Goal: Information Seeking & Learning: Compare options

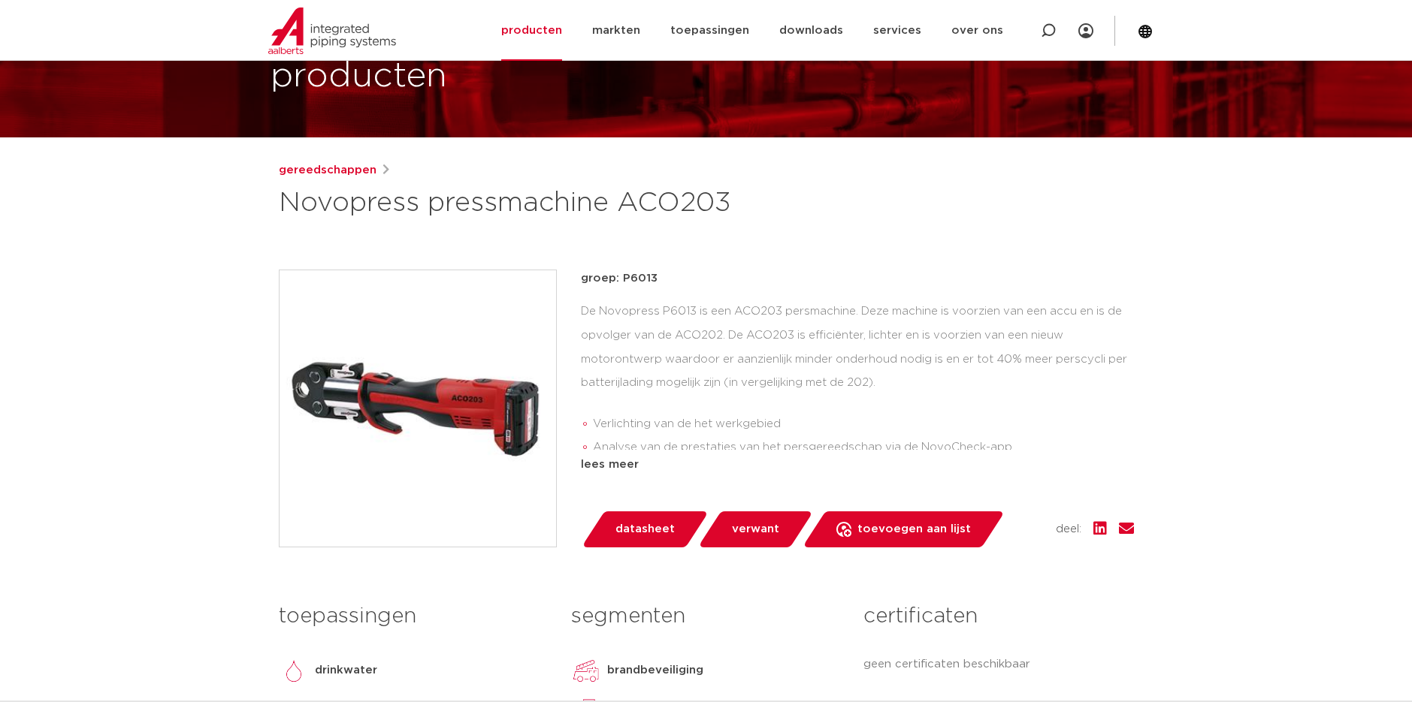
scroll to position [301, 0]
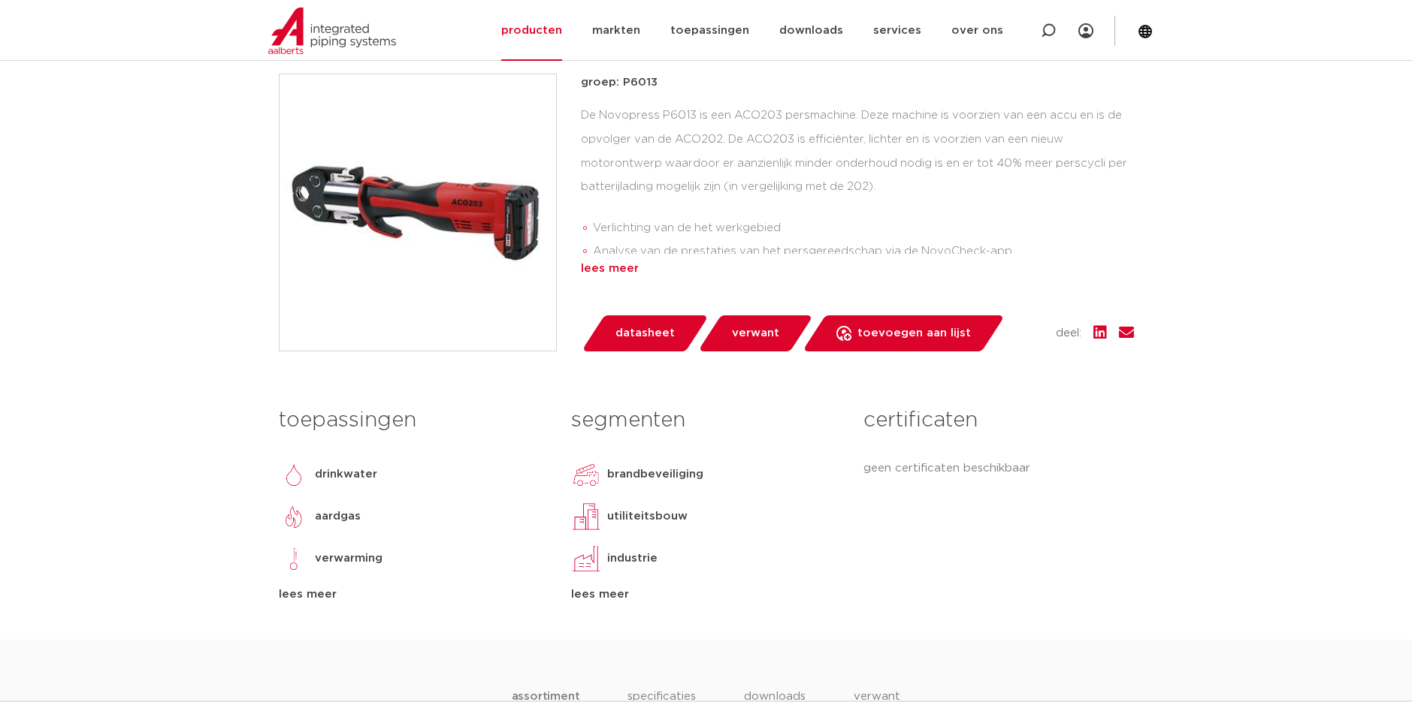
click at [603, 271] on div "lees meer" at bounding box center [857, 269] width 553 height 18
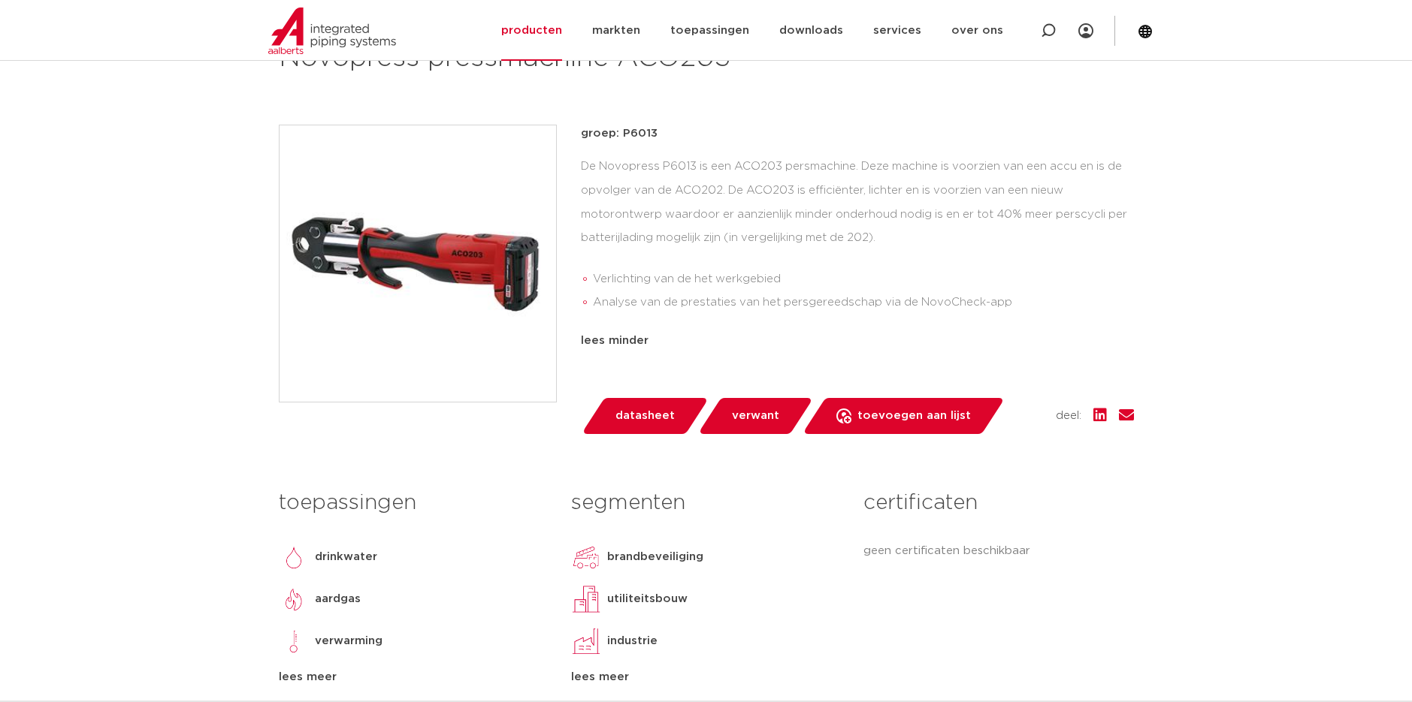
scroll to position [225, 0]
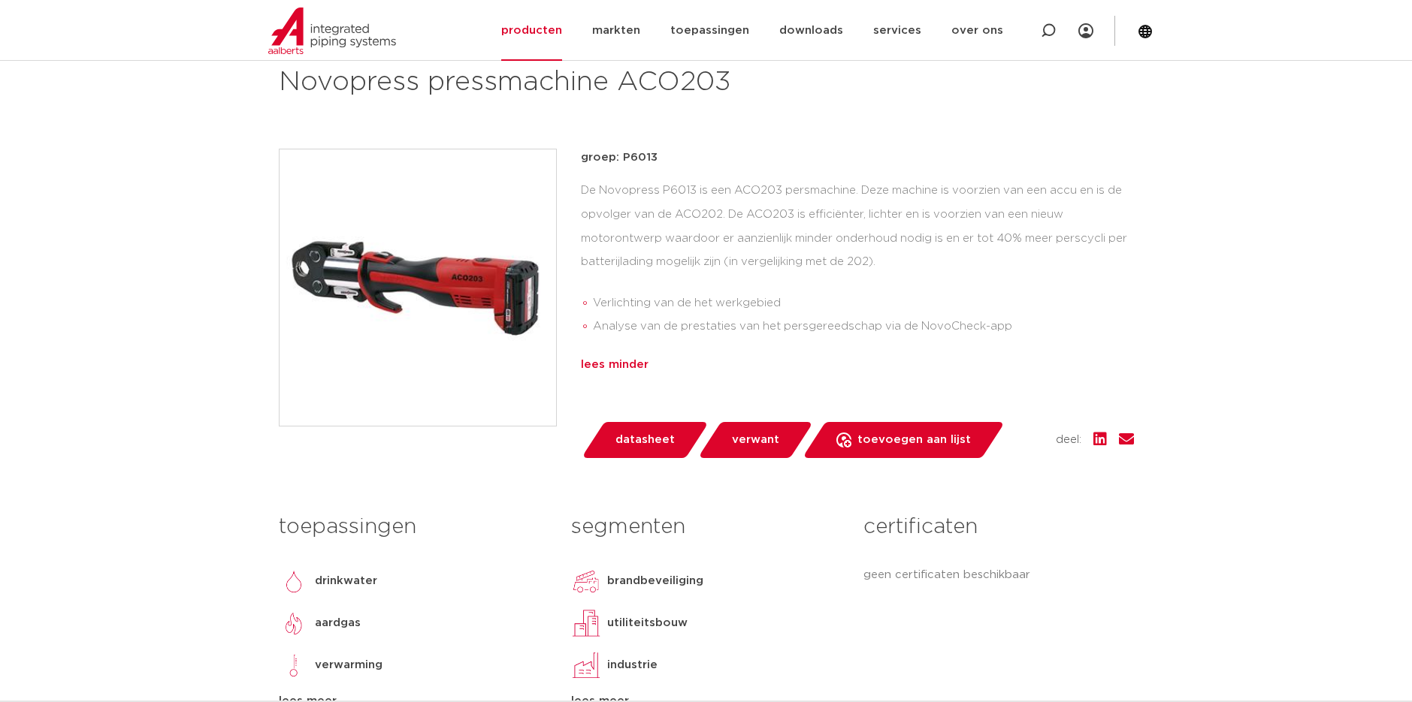
click at [599, 362] on div "lees minder" at bounding box center [857, 365] width 553 height 18
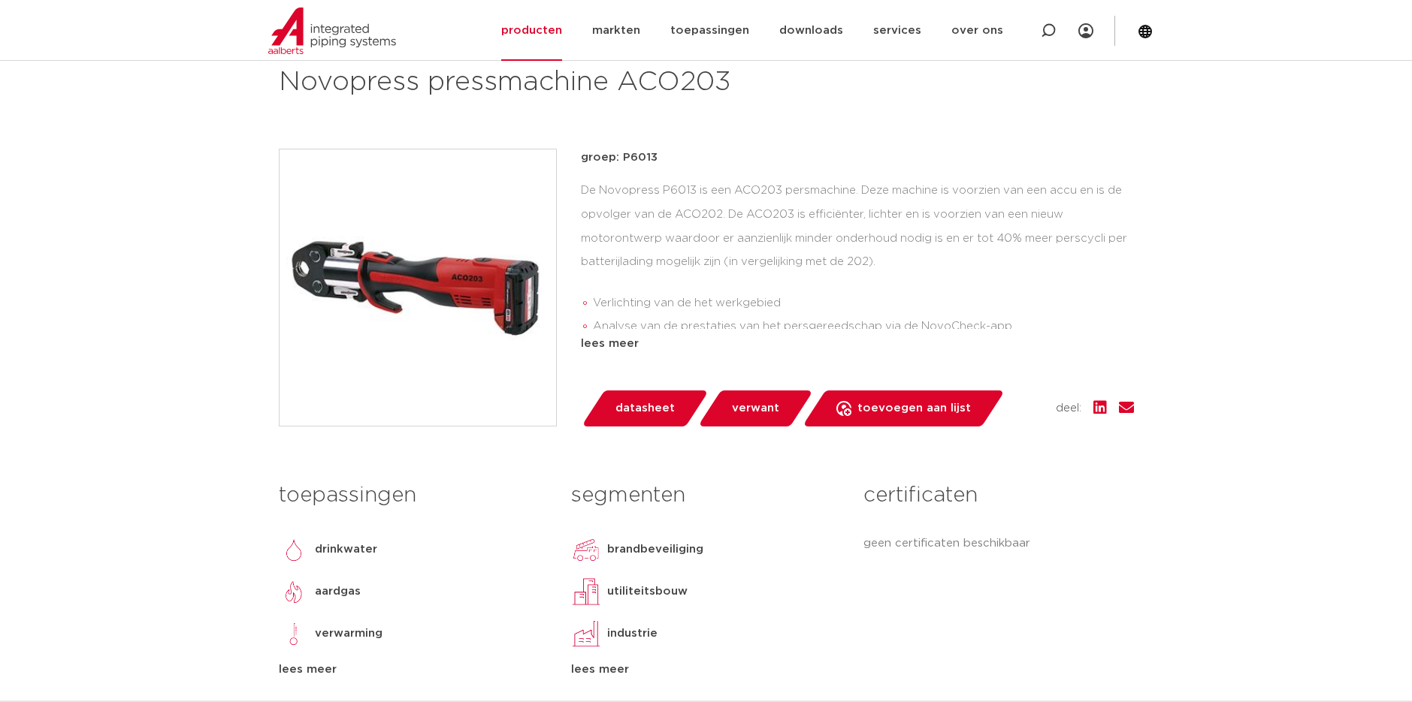
click at [545, 339] on img at bounding box center [417, 288] width 276 height 276
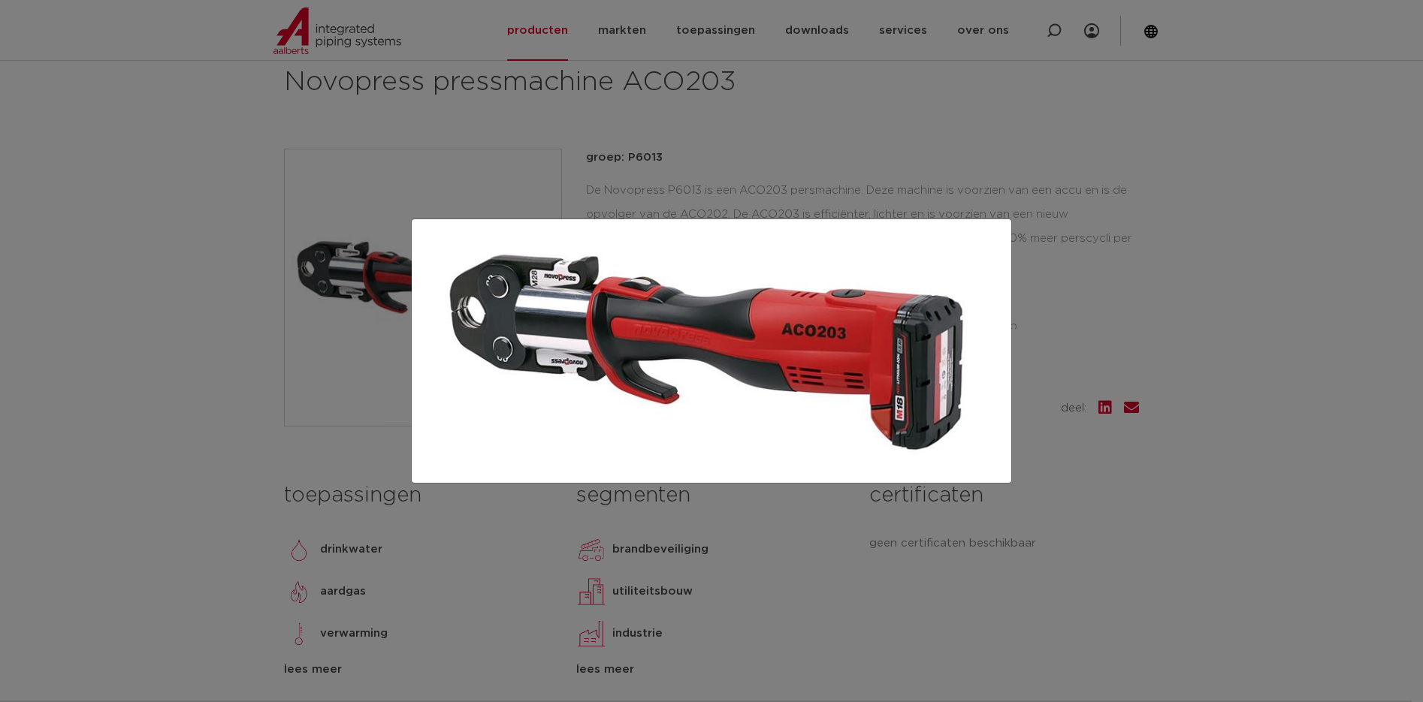
click at [203, 320] on div at bounding box center [711, 351] width 1423 height 702
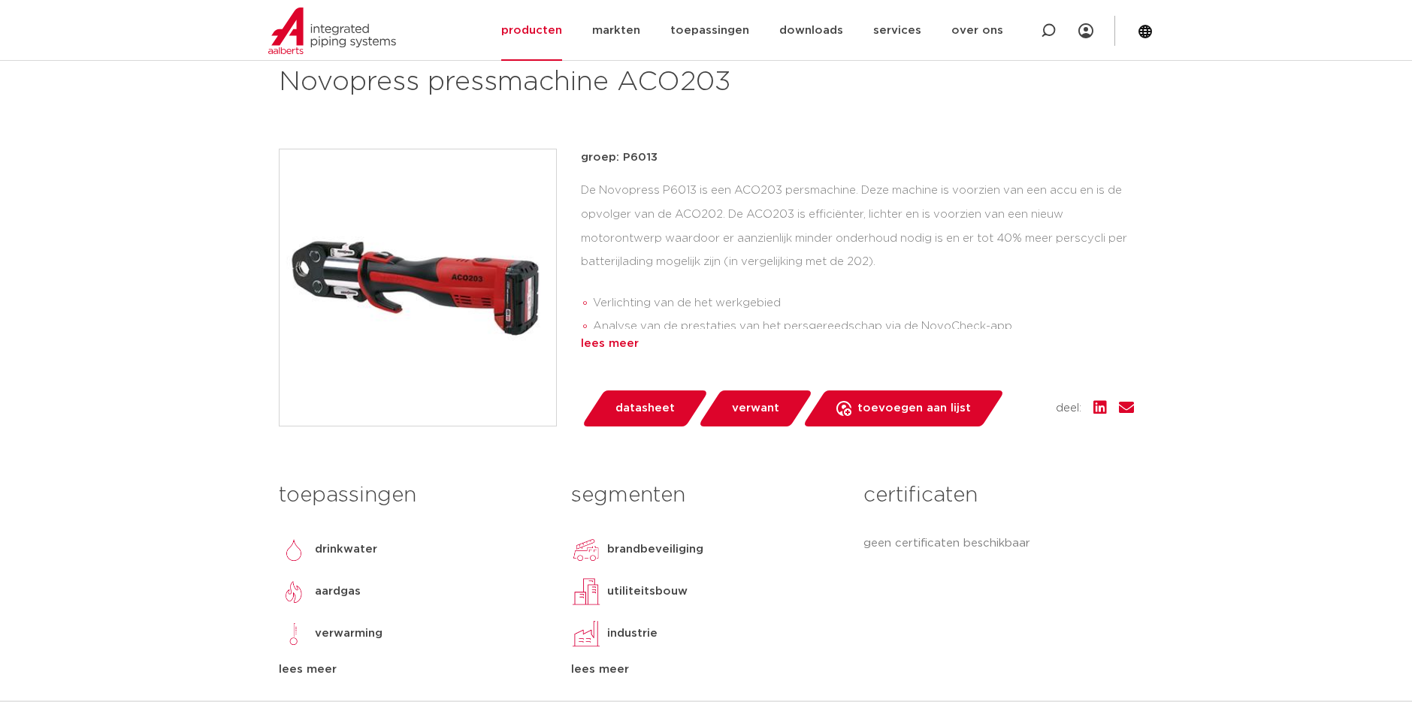
click at [616, 337] on div "lees meer" at bounding box center [857, 344] width 553 height 18
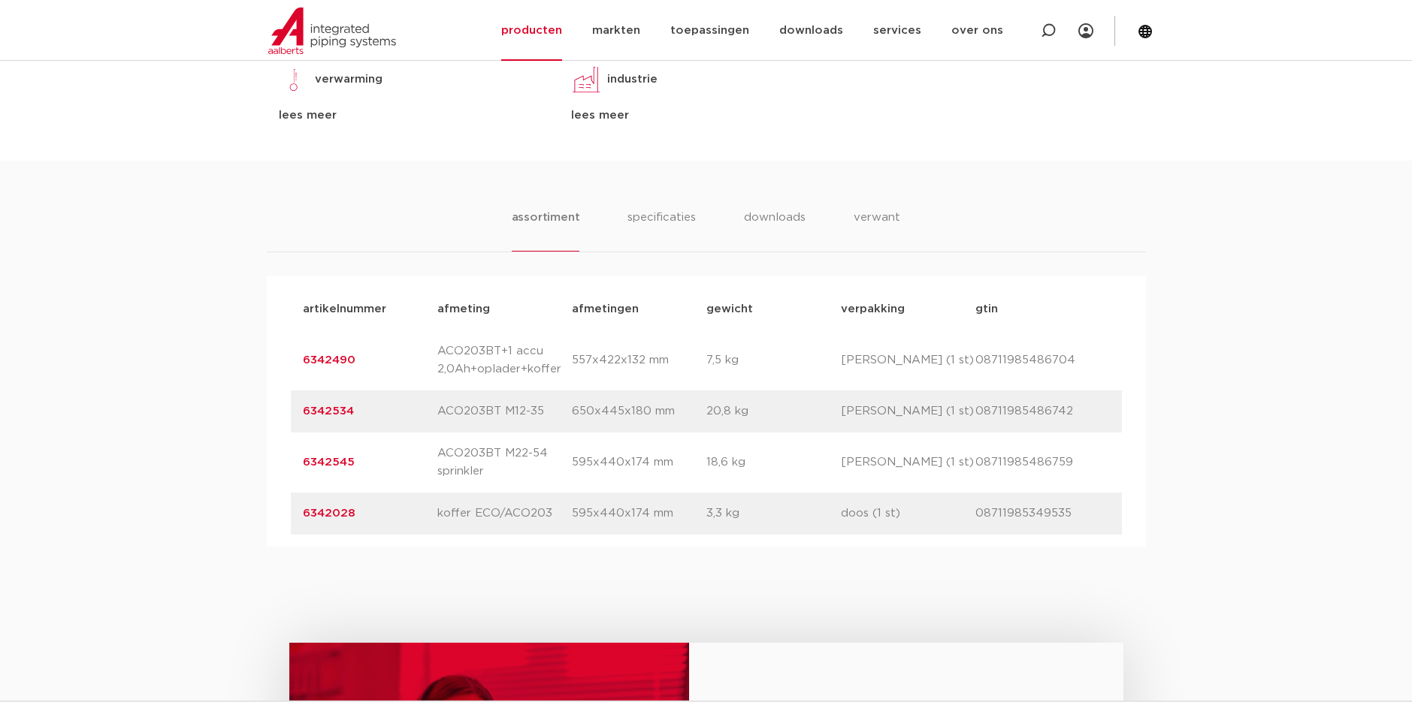
scroll to position [826, 0]
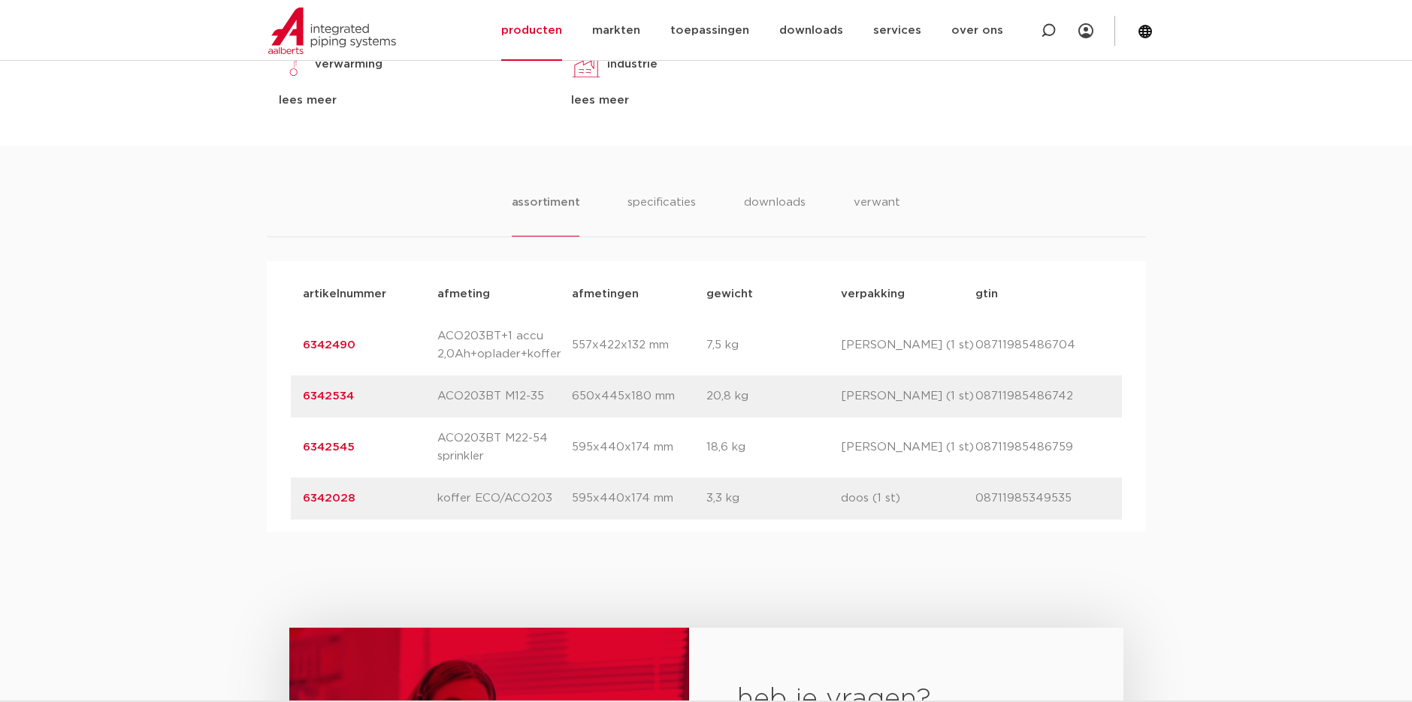
click at [334, 397] on link "6342534" at bounding box center [328, 396] width 51 height 11
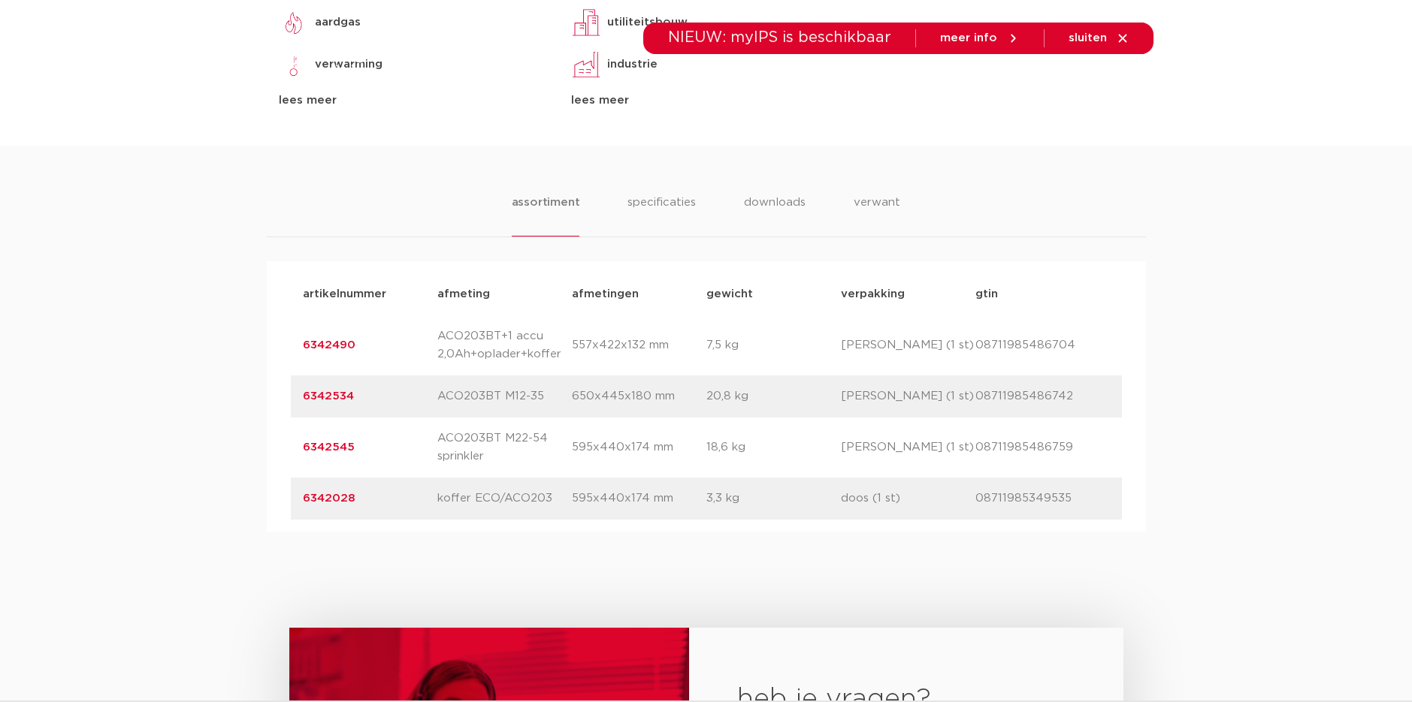
click at [331, 345] on link "6342490" at bounding box center [329, 345] width 53 height 11
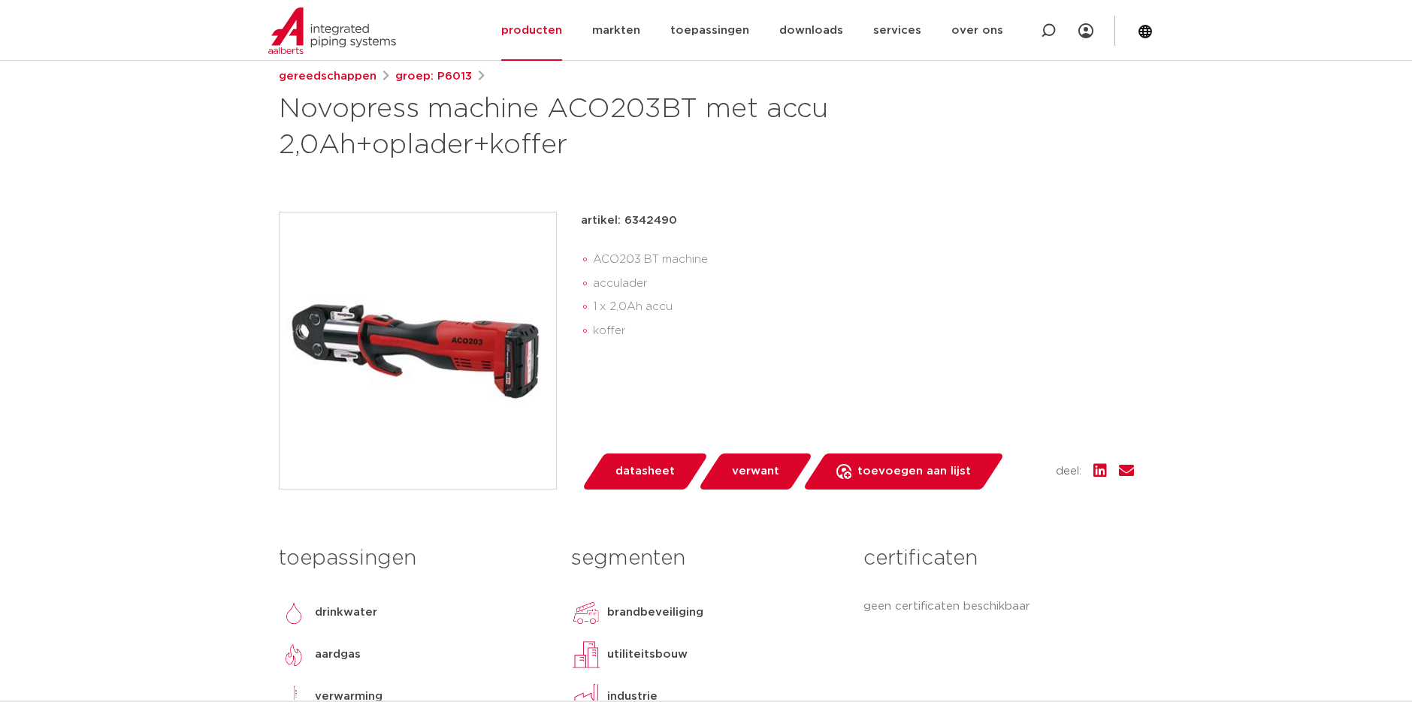
scroll to position [225, 0]
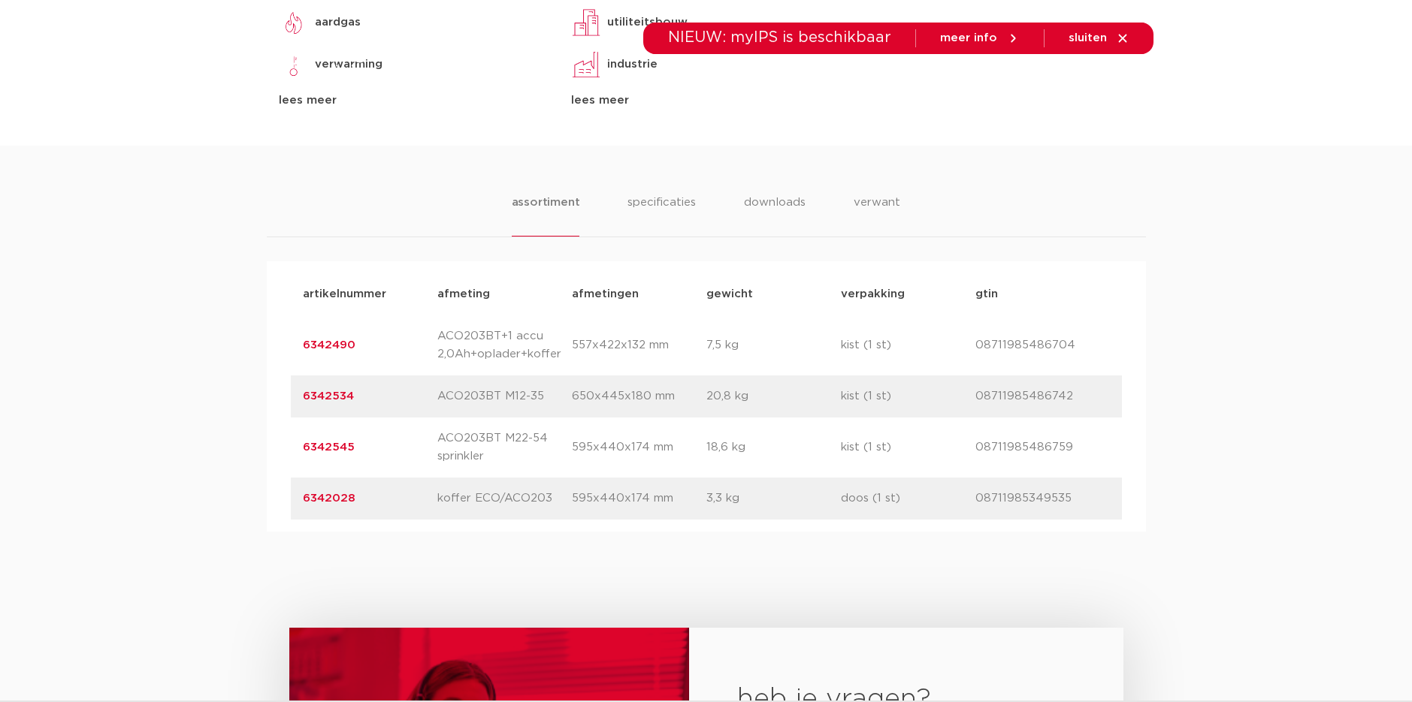
click at [334, 452] on link "6342545" at bounding box center [329, 447] width 52 height 11
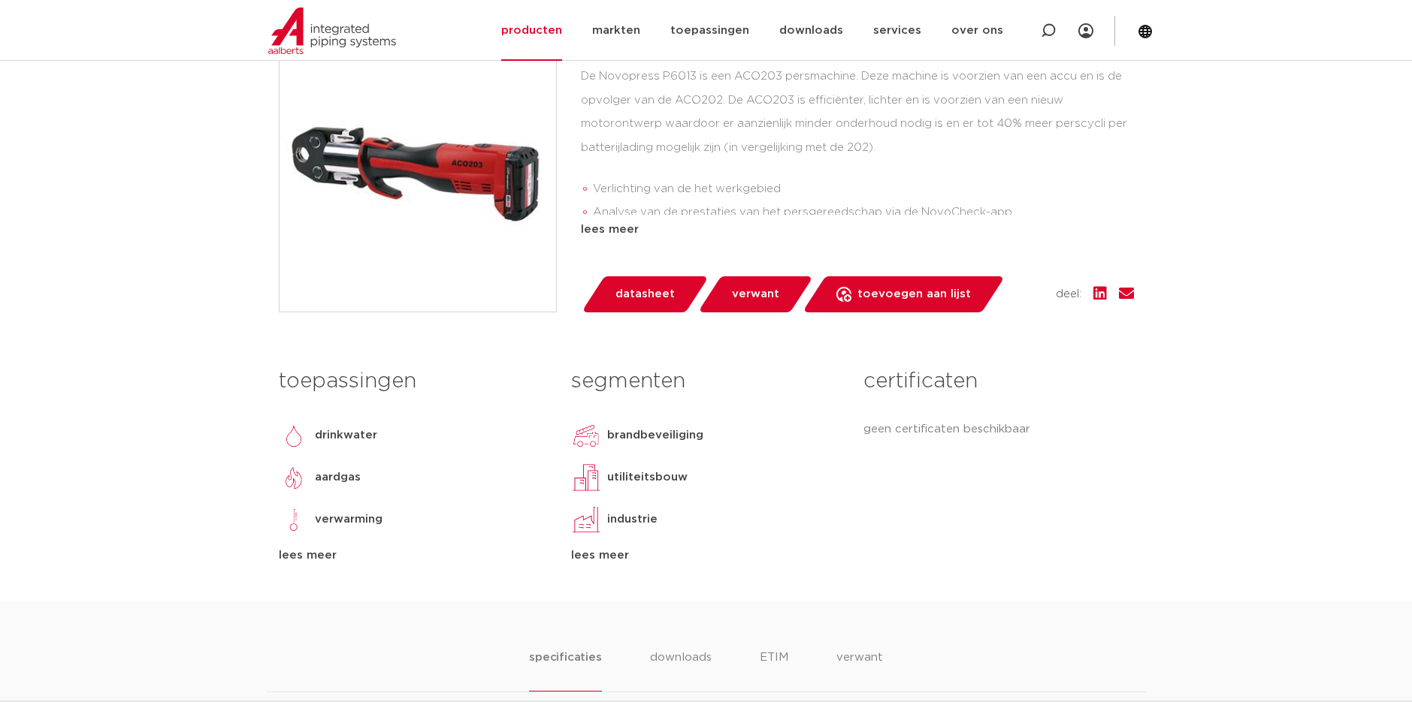
scroll to position [451, 0]
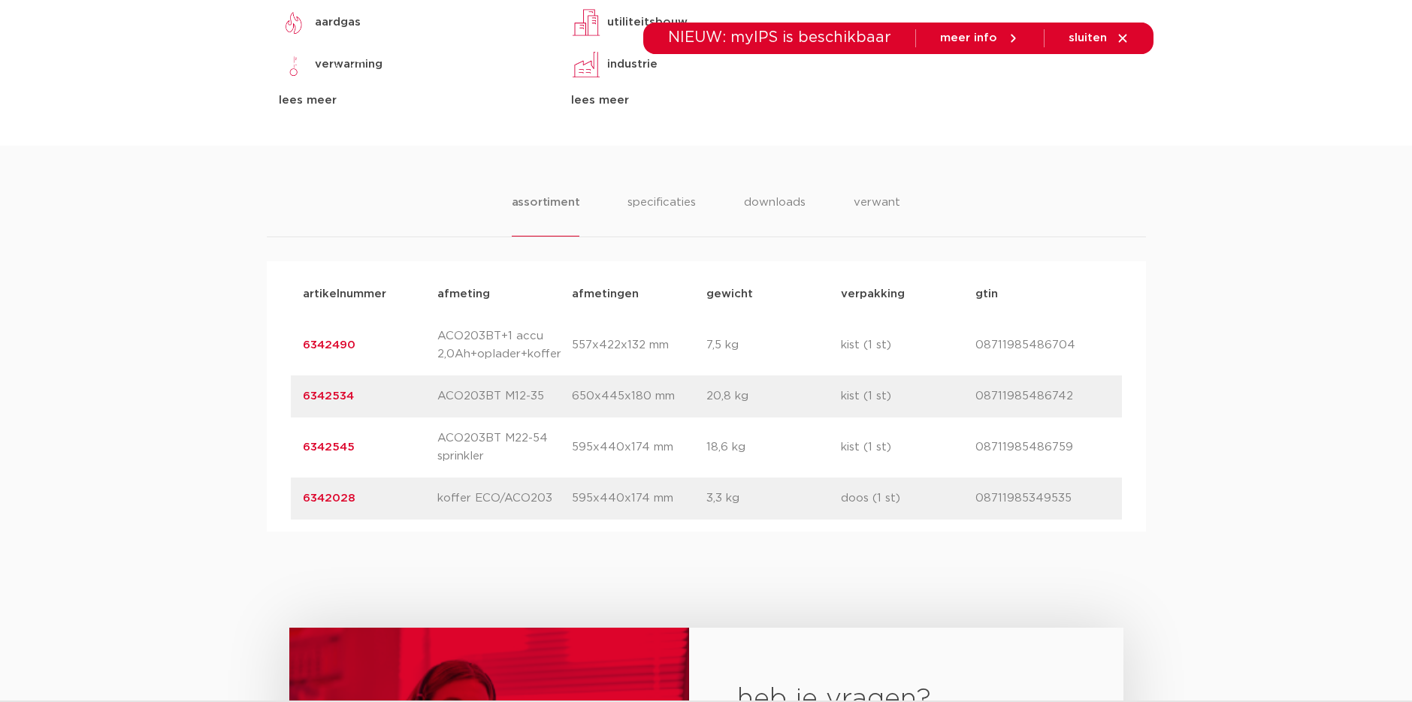
click at [313, 397] on link "6342534" at bounding box center [328, 396] width 51 height 11
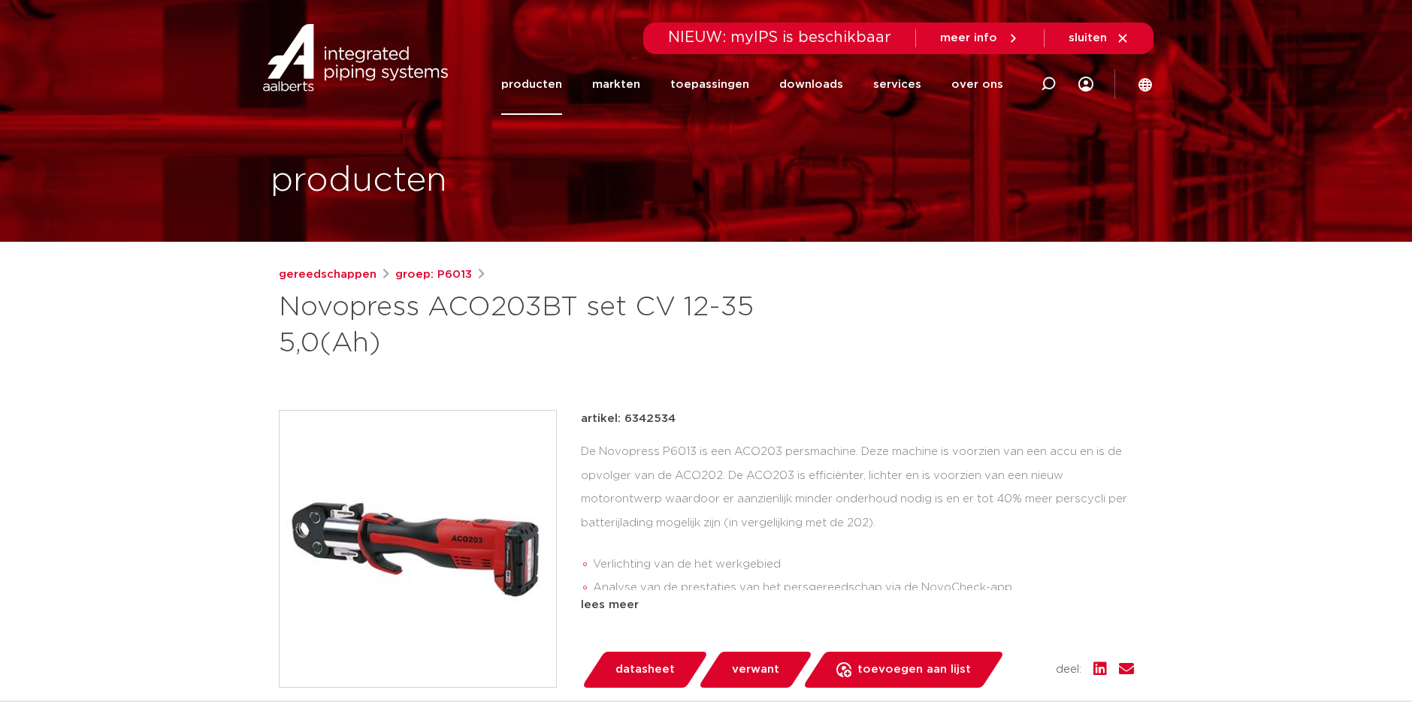
click at [759, 314] on h1 "Novopress ACO203BT set CV 12-35 5,0(Ah)" at bounding box center [561, 326] width 564 height 72
click at [483, 321] on h1 "Novopress ACO203BT set CV 12-35 5,0(Ah)" at bounding box center [561, 326] width 564 height 72
drag, startPoint x: 274, startPoint y: 307, endPoint x: 570, endPoint y: 305, distance: 296.0
click at [570, 305] on div "gereedschappen groep: P6013 Novopress ACO203BT set CV 12-35 5,0(Ah) Verlichting…" at bounding box center [706, 621] width 879 height 711
click at [570, 305] on h1 "Novopress ACO203BT set CV 12-35 5,0(Ah)" at bounding box center [561, 326] width 564 height 72
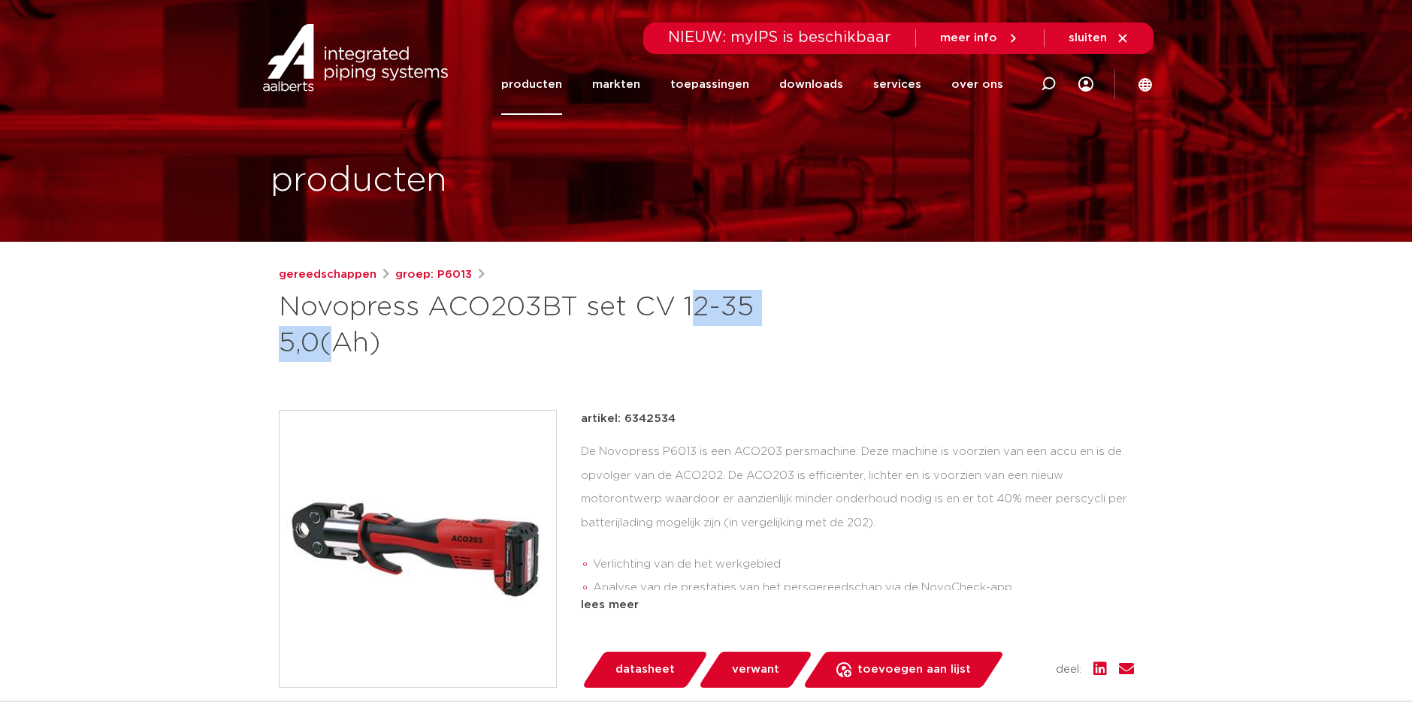
drag, startPoint x: 570, startPoint y: 305, endPoint x: 497, endPoint y: 300, distance: 73.8
click at [497, 300] on h1 "Novopress ACO203BT set CV 12-35 5,0(Ah)" at bounding box center [561, 326] width 564 height 72
